Goal: Task Accomplishment & Management: Use online tool/utility

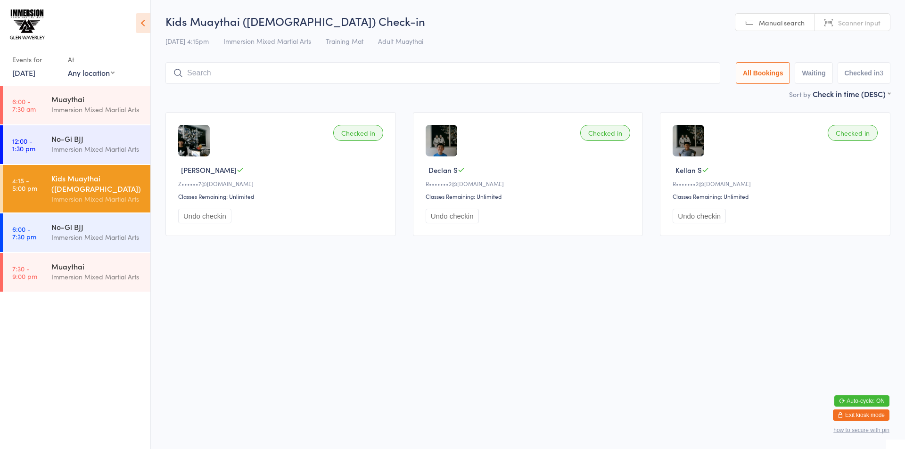
click at [198, 72] on input "search" at bounding box center [442, 73] width 555 height 22
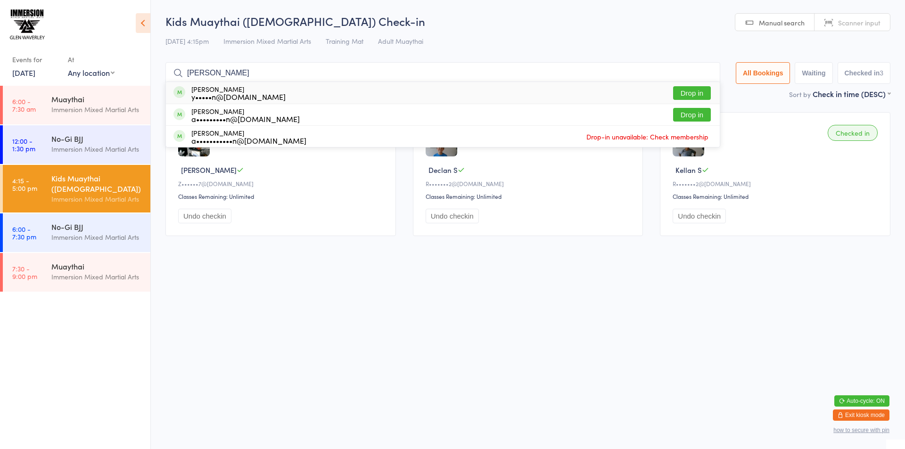
type input "[PERSON_NAME]"
click at [680, 91] on button "Drop in" at bounding box center [692, 93] width 38 height 14
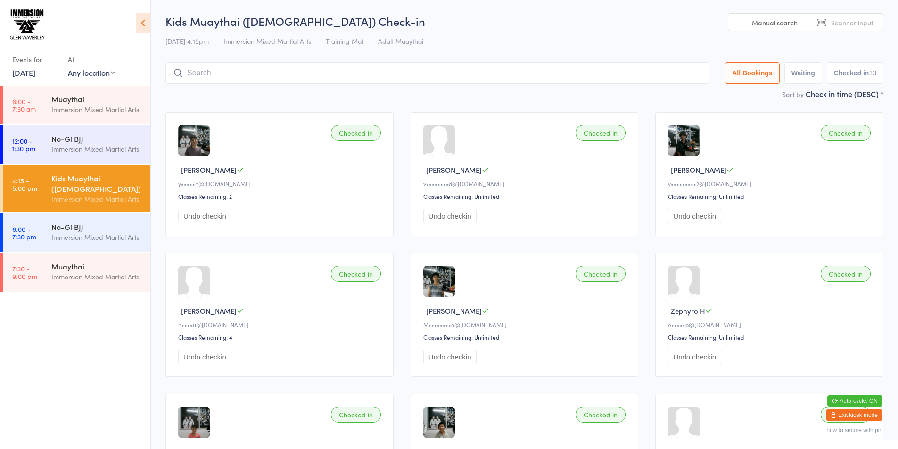
click at [355, 138] on div "Checked in" at bounding box center [356, 133] width 50 height 16
click at [193, 212] on button "Undo checkin" at bounding box center [204, 216] width 53 height 15
click at [230, 72] on input "search" at bounding box center [437, 73] width 544 height 22
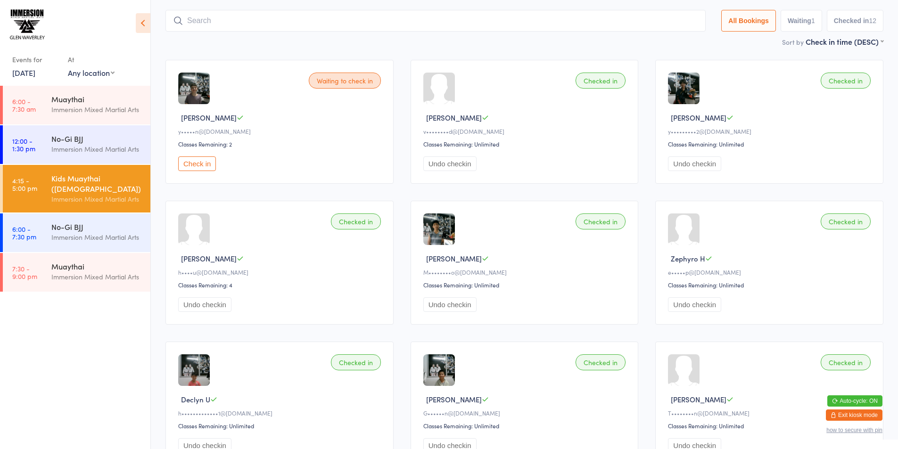
scroll to position [62, 0]
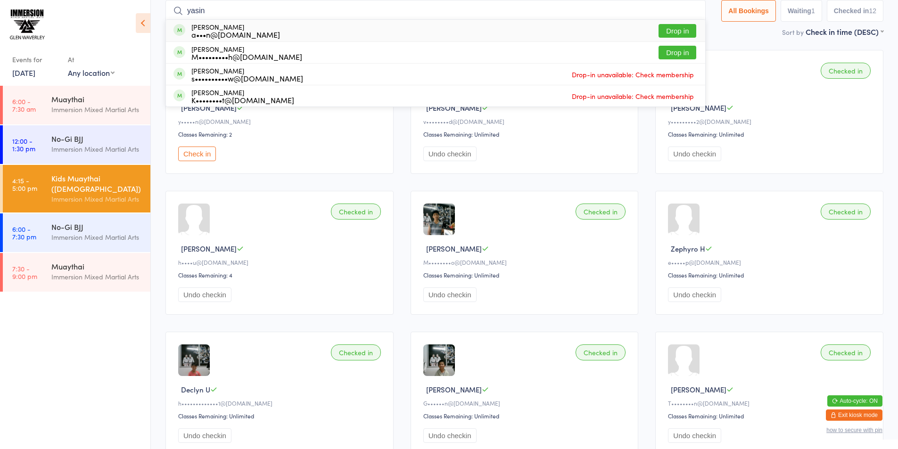
type input "yasin"
click at [664, 28] on button "Drop in" at bounding box center [677, 31] width 38 height 14
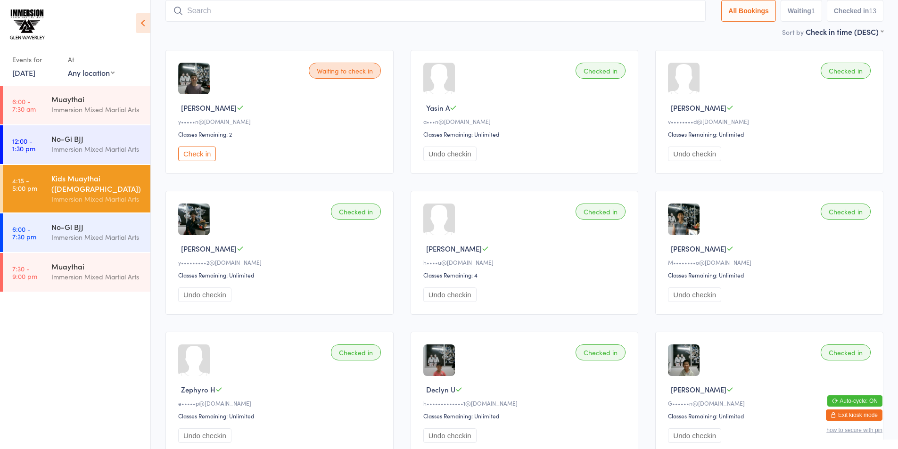
click at [251, 13] on input "search" at bounding box center [435, 11] width 540 height 22
paste input "[PERSON_NAME]"
type input "[PERSON_NAME]"
click at [675, 31] on button "Drop in" at bounding box center [677, 31] width 38 height 14
